Goal: Task Accomplishment & Management: Complete application form

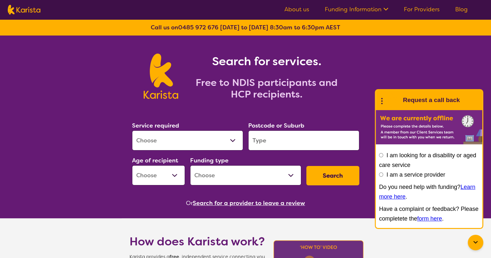
click at [416, 9] on link "For Providers" at bounding box center [422, 9] width 36 height 8
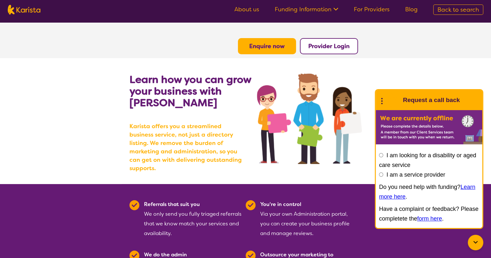
click at [75, 120] on section "Learn how you can grow your business with Karista Karista offers you a streamli…" at bounding box center [245, 121] width 491 height 126
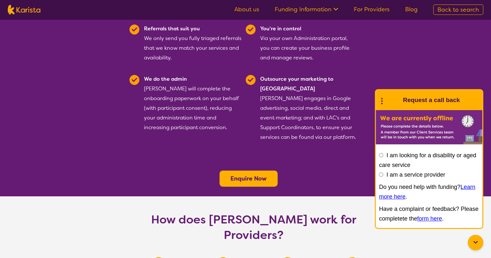
scroll to position [194, 0]
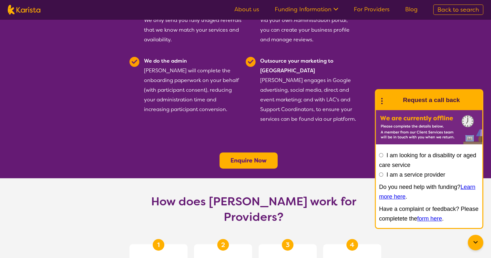
click at [245, 157] on b "Enquire Now" at bounding box center [248, 161] width 36 height 8
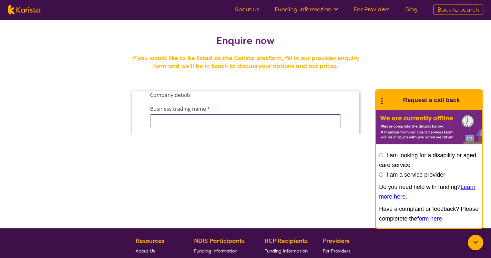
click at [238, 118] on input "Business trading name" at bounding box center [245, 120] width 191 height 13
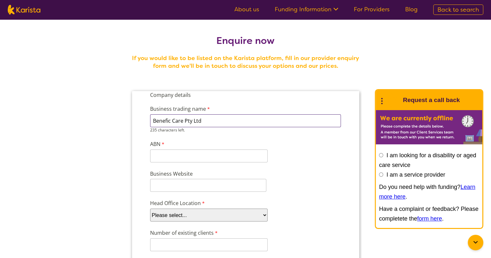
type input "Benefic Care Pty Ltd"
click at [219, 153] on input "ABN" at bounding box center [209, 150] width 118 height 13
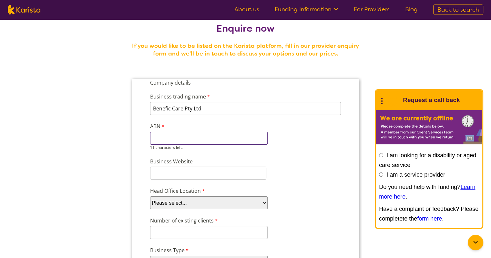
scroll to position [4, 0]
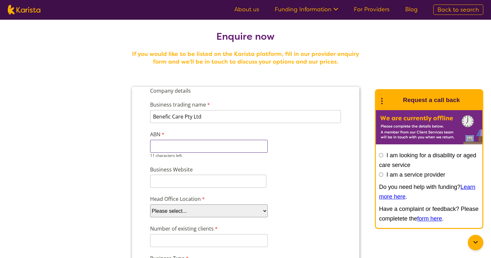
paste input "24666367040"
type input "24666367040"
click at [194, 179] on input "Business Website" at bounding box center [208, 181] width 116 height 13
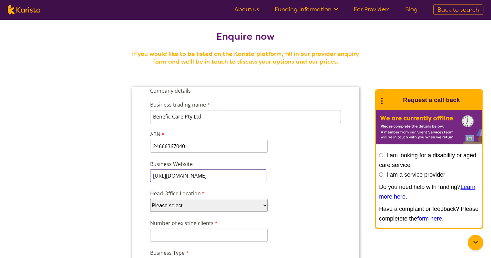
type input "https://beneficcare.com.au"
click at [192, 203] on select "Please select... ACT NSW NT QLD SA TAS VIC WA" at bounding box center [209, 205] width 118 height 13
select select "tfa_98"
click at [150, 199] on select "Please select... ACT NSW NT QLD SA TAS VIC WA" at bounding box center [209, 205] width 118 height 13
click at [231, 235] on input "Number of existing clients" at bounding box center [209, 235] width 118 height 13
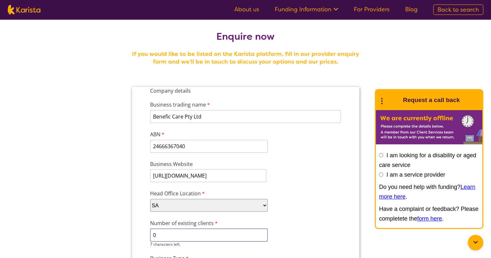
type input "0"
click at [290, 218] on div "Number of existing clients 0 7 characters left." at bounding box center [245, 233] width 196 height 30
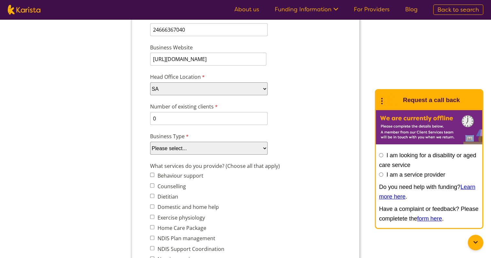
scroll to position [133, 0]
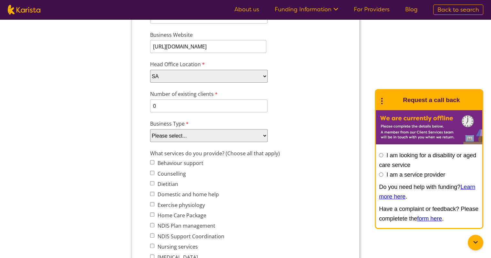
click at [265, 133] on select "Please select... Company Individual/Sole Trader Other (please specify)" at bounding box center [209, 135] width 118 height 13
select select "tfa_87"
click at [150, 142] on select "Please select... Company Individual/Sole Trader Other (please specify)" at bounding box center [209, 135] width 118 height 13
click at [236, 174] on span "Counselling" at bounding box center [194, 173] width 89 height 9
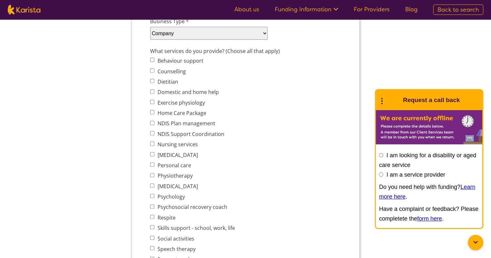
scroll to position [250, 0]
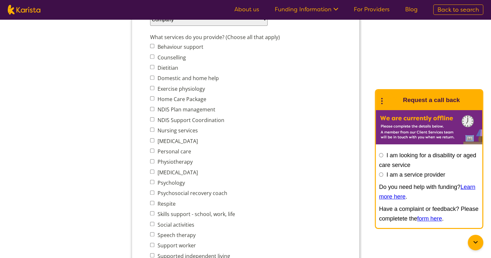
click at [180, 148] on label "Personal care" at bounding box center [173, 151] width 36 height 7
click at [154, 148] on input "Personal care" at bounding box center [152, 150] width 4 height 4
checkbox input "true"
click at [152, 222] on input "Social activities" at bounding box center [152, 224] width 4 height 4
checkbox input "true"
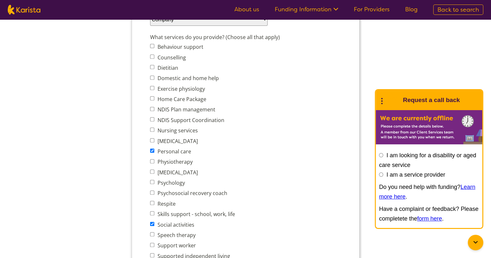
click at [234, 210] on label "Skills support - school, work, life" at bounding box center [194, 213] width 79 height 7
click at [154, 211] on input "Skills support - school, work, life" at bounding box center [152, 213] width 4 height 4
checkbox input "true"
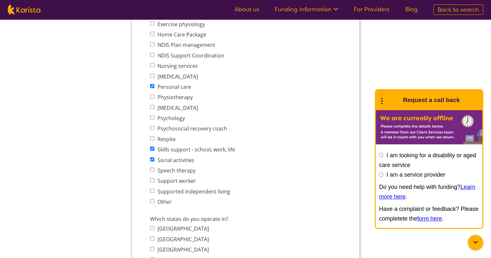
scroll to position [327, 0]
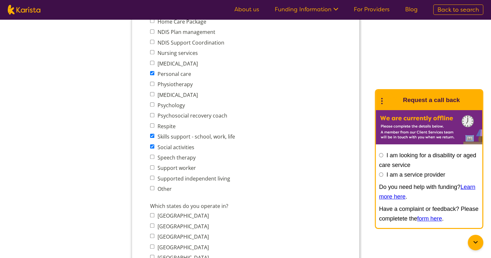
click at [152, 165] on input "Support worker" at bounding box center [152, 167] width 4 height 4
checkbox input "true"
click at [151, 176] on input "Supported independent living" at bounding box center [152, 178] width 4 height 4
checkbox input "true"
click at [151, 255] on input "South Australia" at bounding box center [152, 257] width 4 height 4
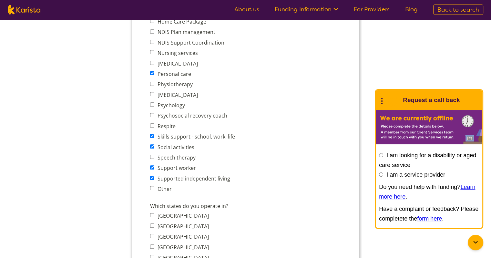
checkbox input "true"
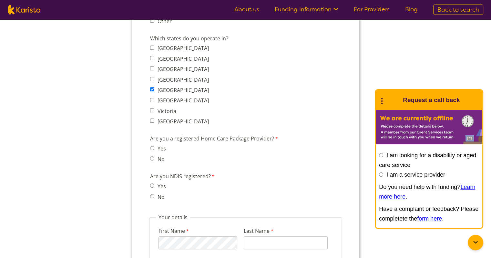
scroll to position [495, 0]
click at [152, 156] on input "No" at bounding box center [152, 158] width 4 height 4
radio input "true"
click at [152, 183] on input "Yes" at bounding box center [152, 185] width 4 height 4
radio input "true"
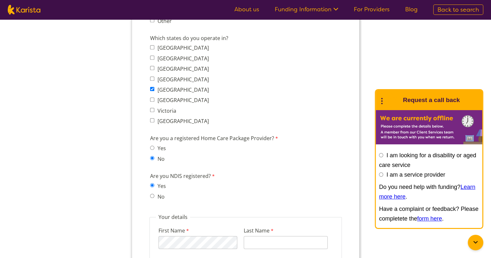
click at [209, 199] on form "Company details Business trading name Benefic Care Pty Ltd 235 characters left.…" at bounding box center [245, 82] width 227 height 973
type input "Overton"
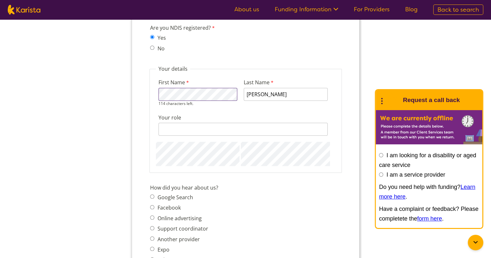
scroll to position [644, 0]
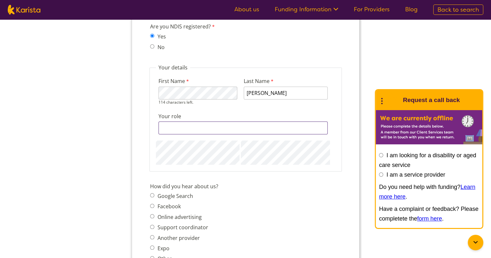
click at [283, 121] on input "Your role" at bounding box center [242, 127] width 169 height 13
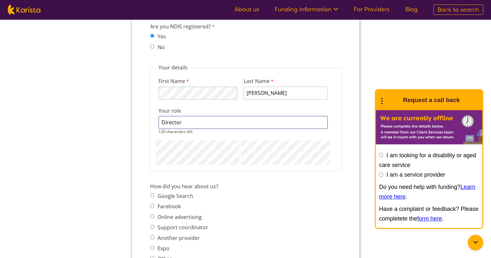
type input "Director"
click at [296, 186] on div "How did you hear about us? Google Search Facebook Online advertising Support co…" at bounding box center [245, 223] width 196 height 85
click at [335, 126] on fieldset "Your details First Name 114 characters left. Last Name Overton Your role Direct…" at bounding box center [245, 117] width 192 height 107
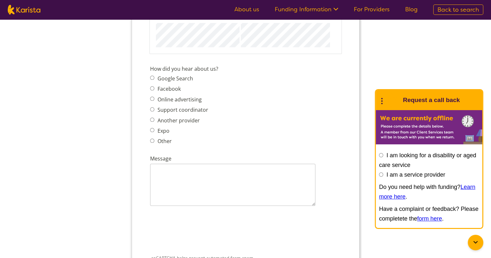
scroll to position [762, 0]
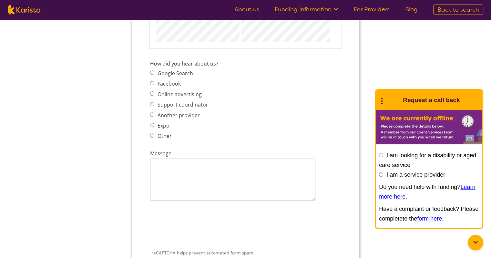
click at [153, 133] on input "Other" at bounding box center [152, 135] width 4 height 4
radio input "true"
click at [160, 158] on input "Other - please describe" at bounding box center [232, 164] width 165 height 13
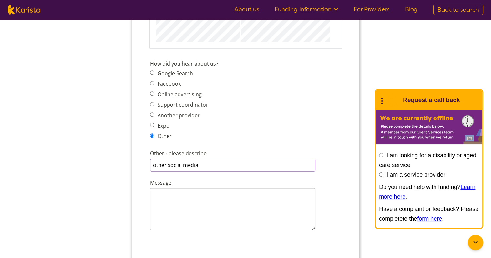
type input "other social media"
click at [171, 189] on textarea "Message" at bounding box center [232, 209] width 165 height 42
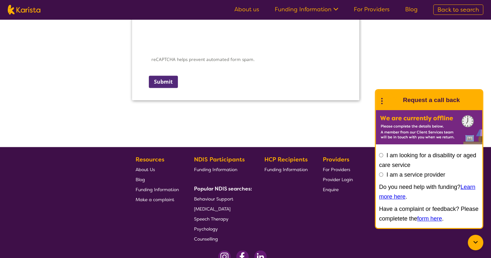
scroll to position [990, 0]
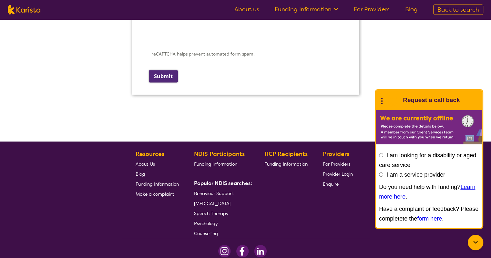
click at [165, 70] on input "Submit" at bounding box center [162, 76] width 29 height 12
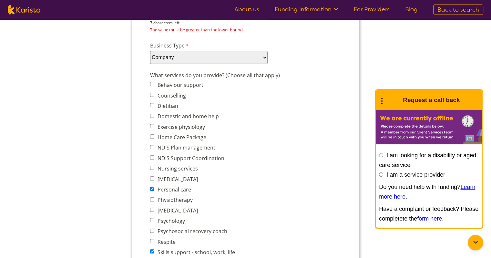
scroll to position [0, 0]
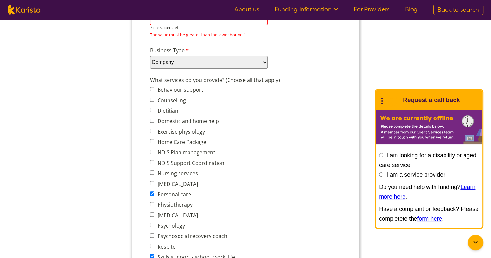
click at [313, 91] on div "What services do you provide? (Choose all that apply) Behaviour support Counsel…" at bounding box center [245, 195] width 196 height 241
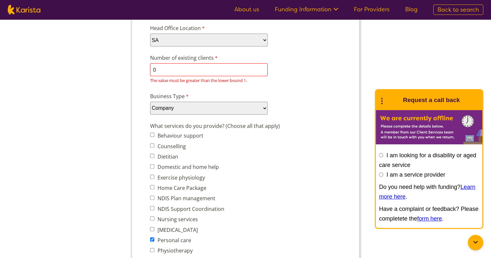
scroll to position [169, 0]
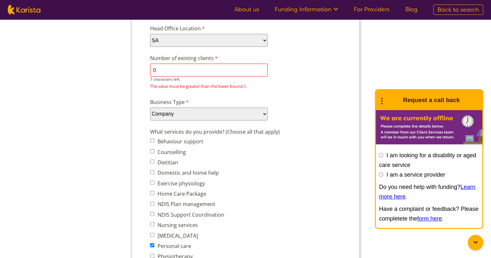
click at [244, 68] on input "0" at bounding box center [209, 70] width 118 height 13
type input "1"
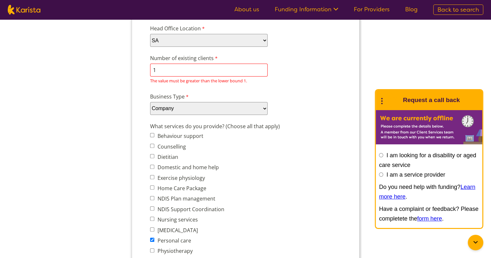
click at [286, 84] on div "Number of existing clients 1 7 characters left. The value must be greater than …" at bounding box center [245, 70] width 196 height 34
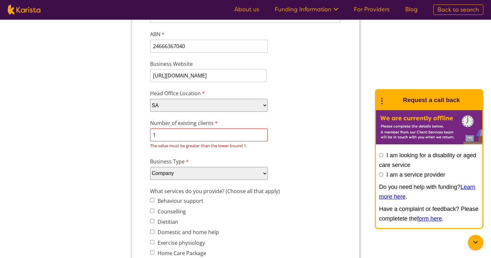
scroll to position [886, 0]
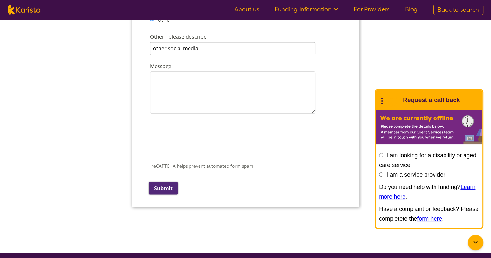
click at [160, 182] on input "Submit" at bounding box center [162, 188] width 29 height 12
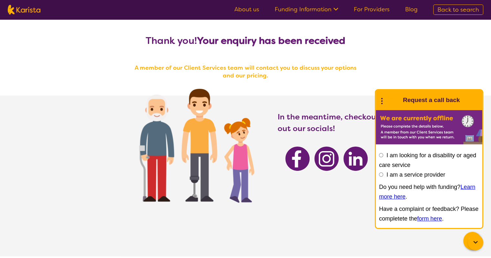
click at [382, 173] on input "I am a service provider" at bounding box center [381, 174] width 4 height 4
radio input "true"
